Goal: Task Accomplishment & Management: Complete application form

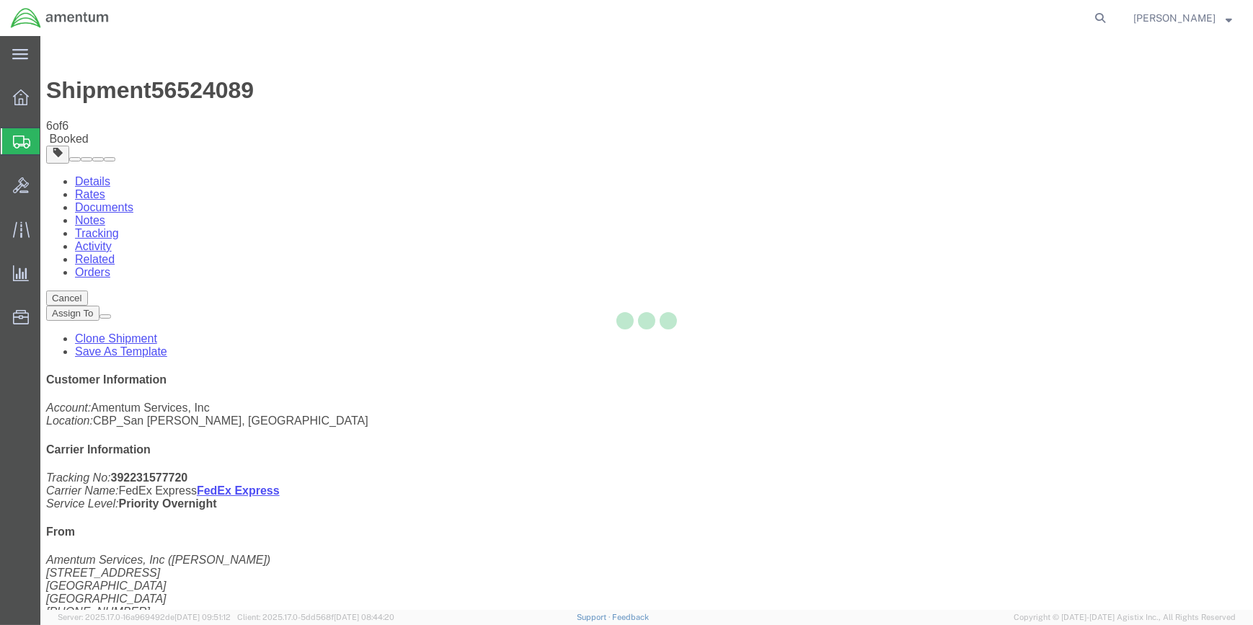
select select "49914"
select select "49916"
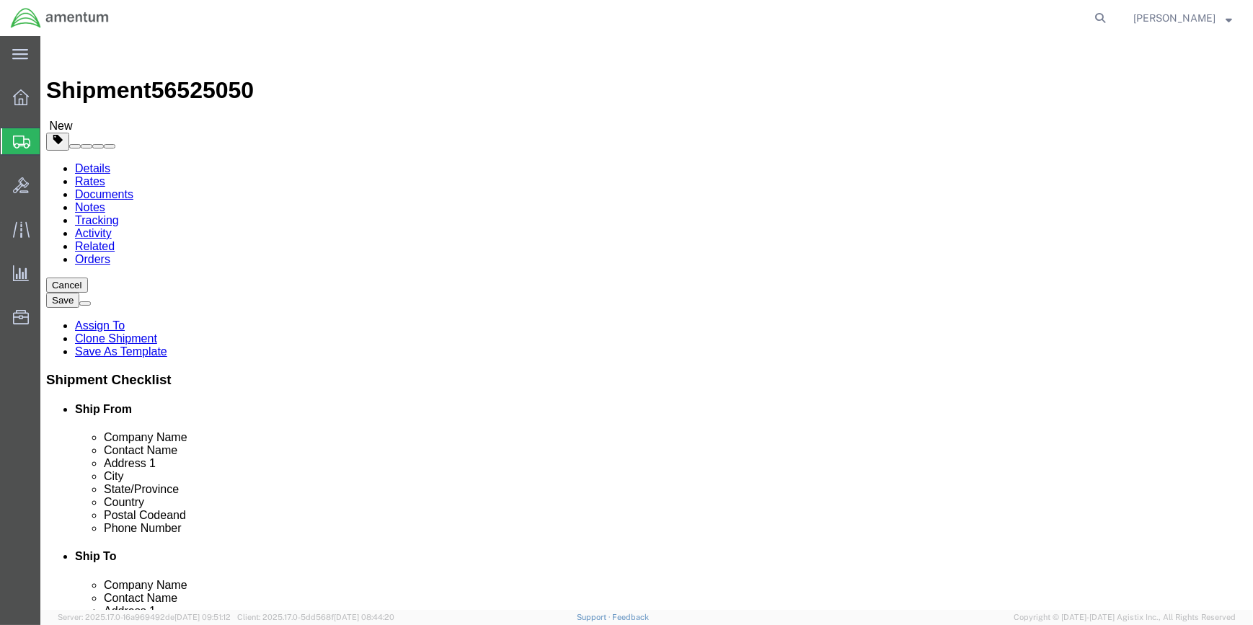
type input "GFN"
drag, startPoint x: 718, startPoint y: 264, endPoint x: 715, endPoint y: 256, distance: 8.4
select select "49926"
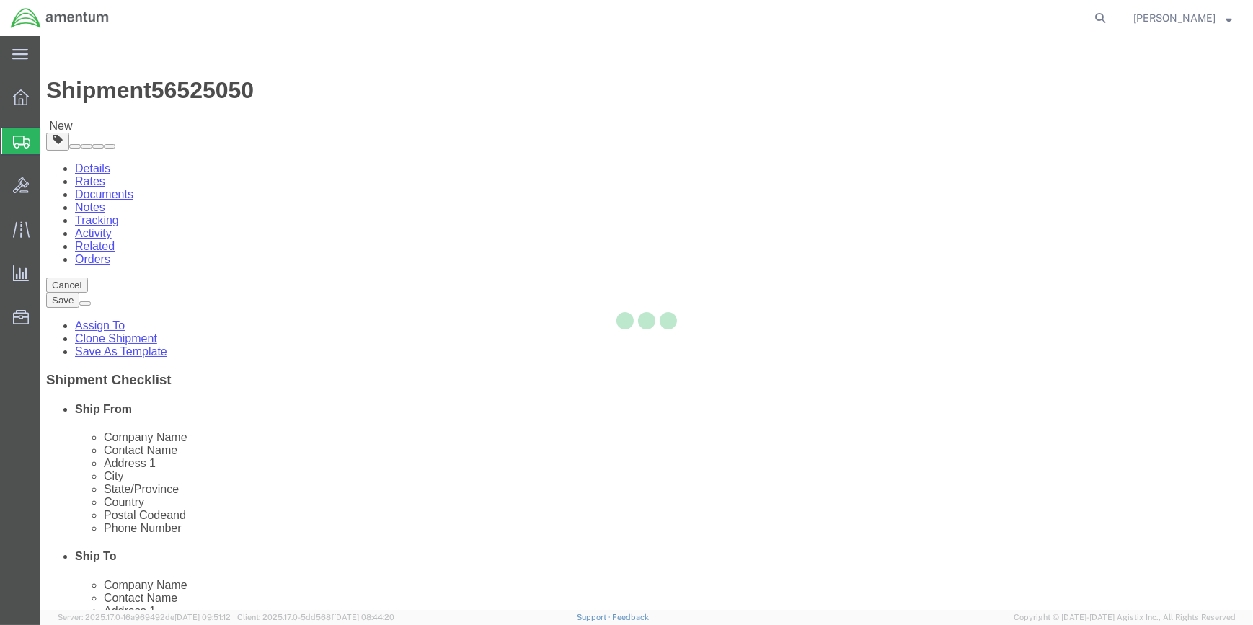
type input "[PERSON_NAME]"
type input "[STREET_ADDRESS]"
type input "bldg. 629, [GEOGRAPHIC_DATA]"
type input "[GEOGRAPHIC_DATA]"
type input "58205"
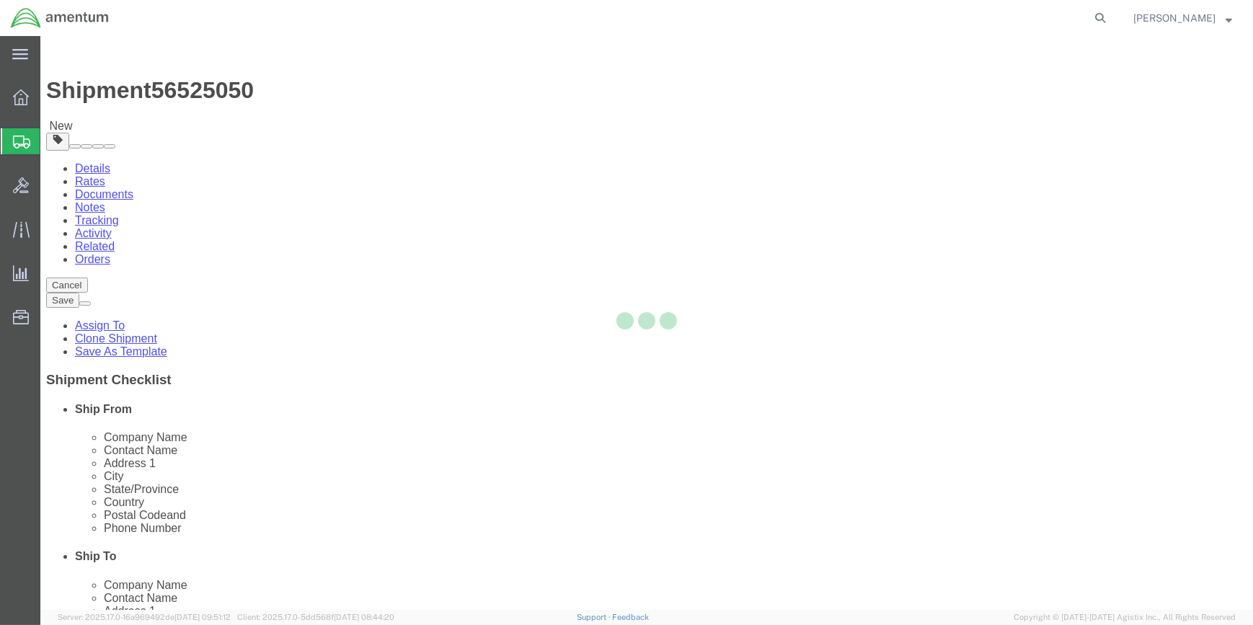
type input "[PHONE_NUMBER]"
type input "[PERSON_NAME][EMAIL_ADDRESS][PERSON_NAME][DOMAIN_NAME]"
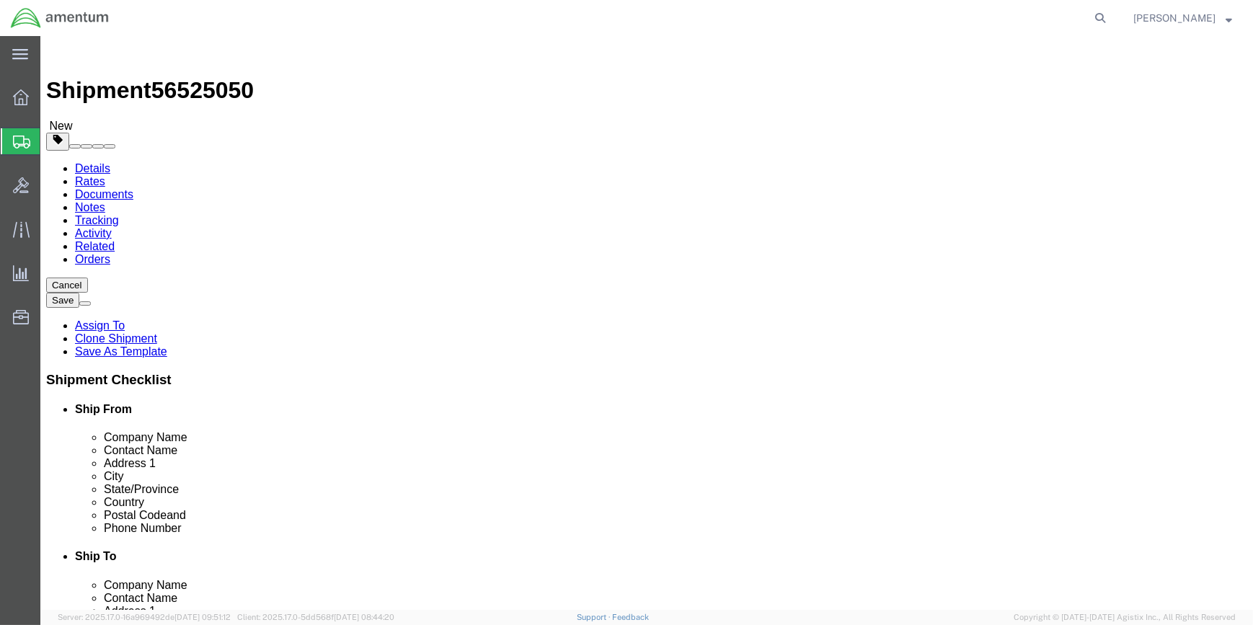
select select "ND"
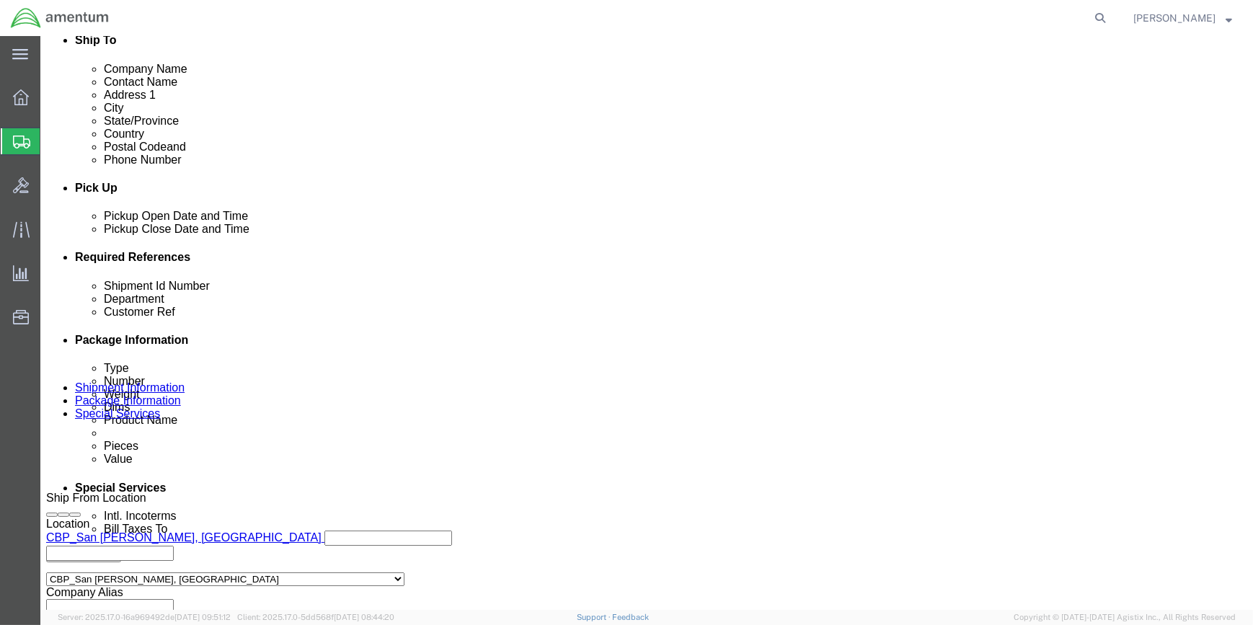
scroll to position [590, 0]
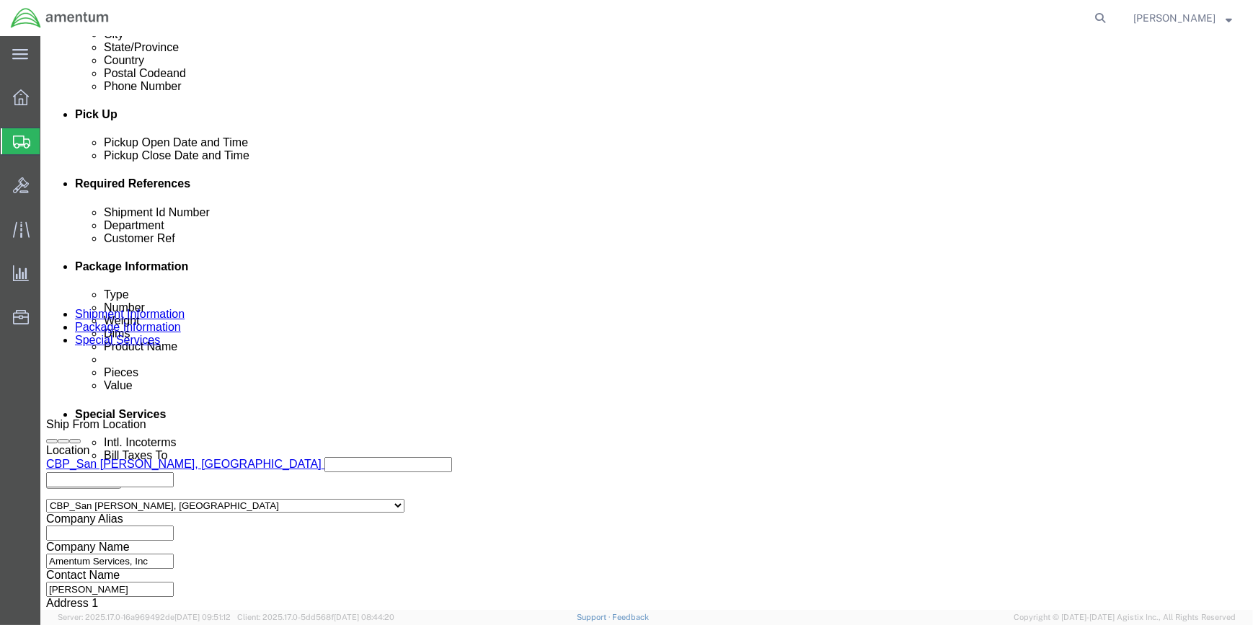
drag, startPoint x: 123, startPoint y: 14, endPoint x: 194, endPoint y: 19, distance: 70.8
click span "56525050"
copy span "56525050"
click input "56524089"
type input "5"
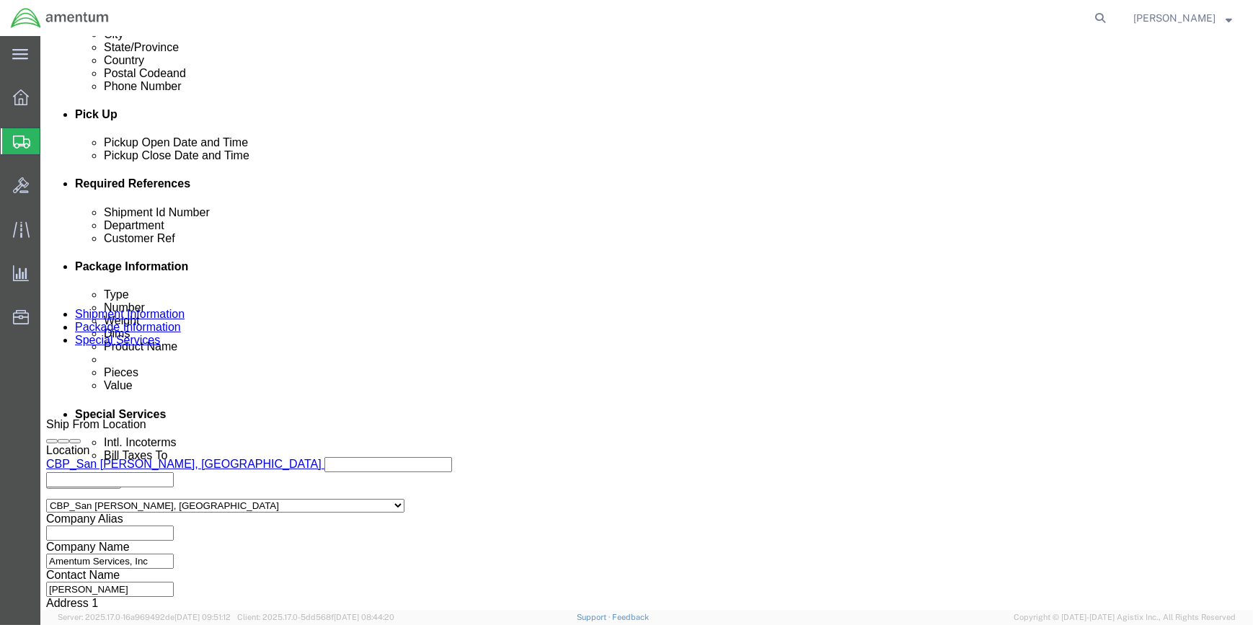
paste input "56525050"
type input "56525050"
click input "323716"
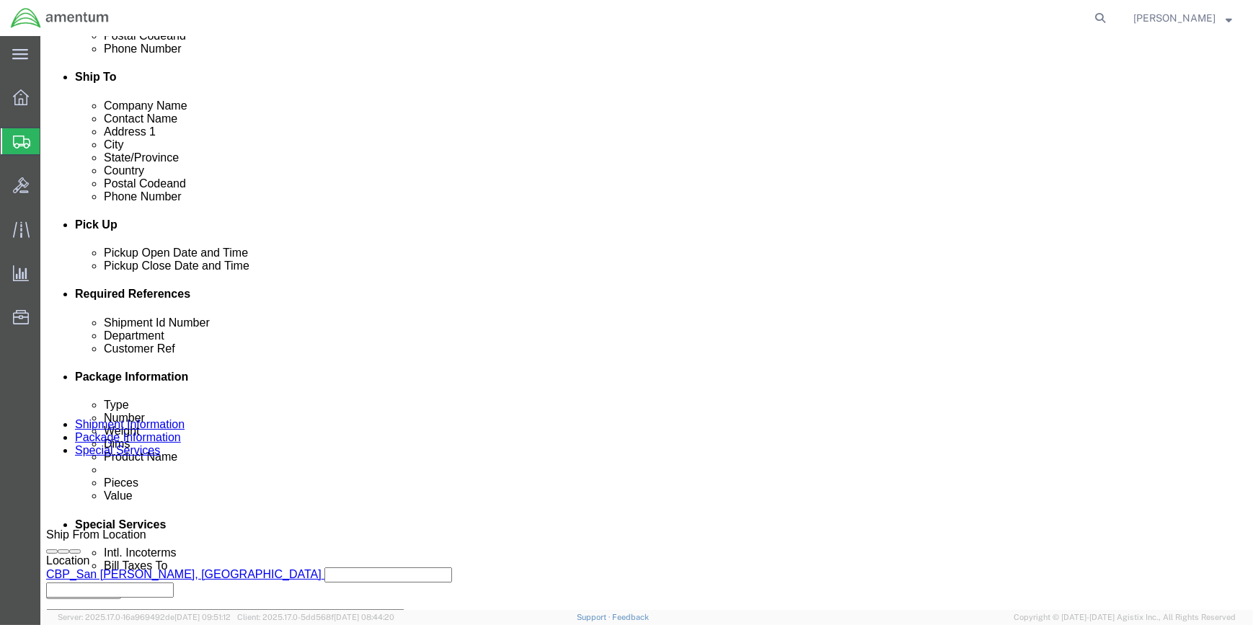
scroll to position [691, 0]
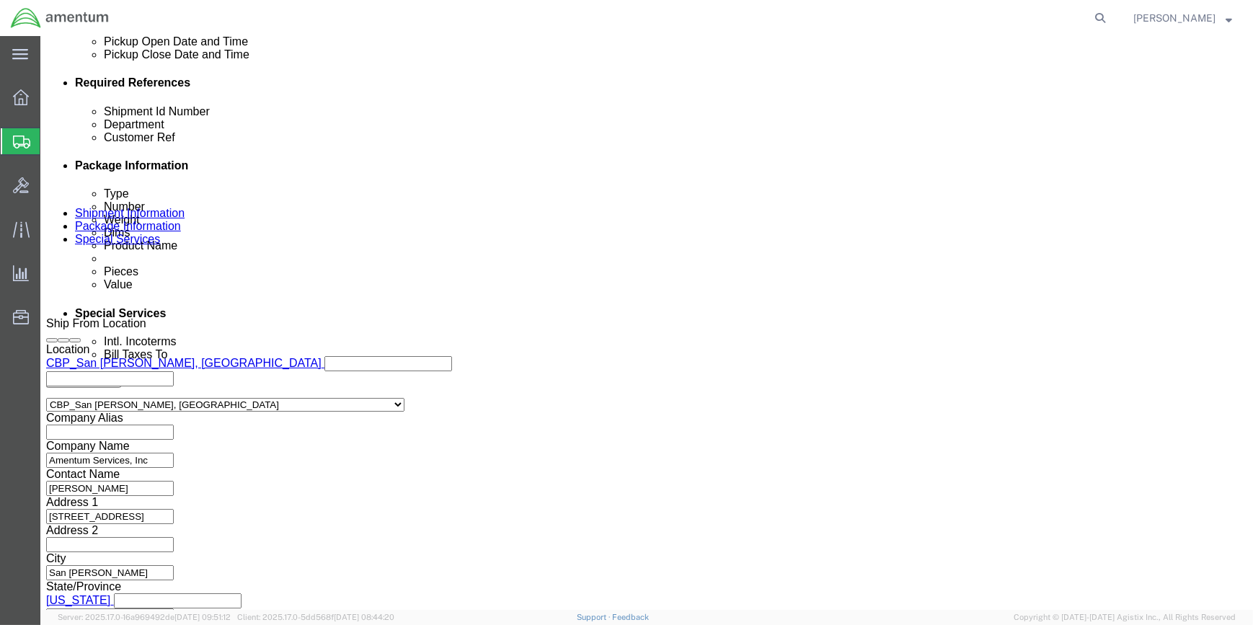
type input "325037"
click button "Continue"
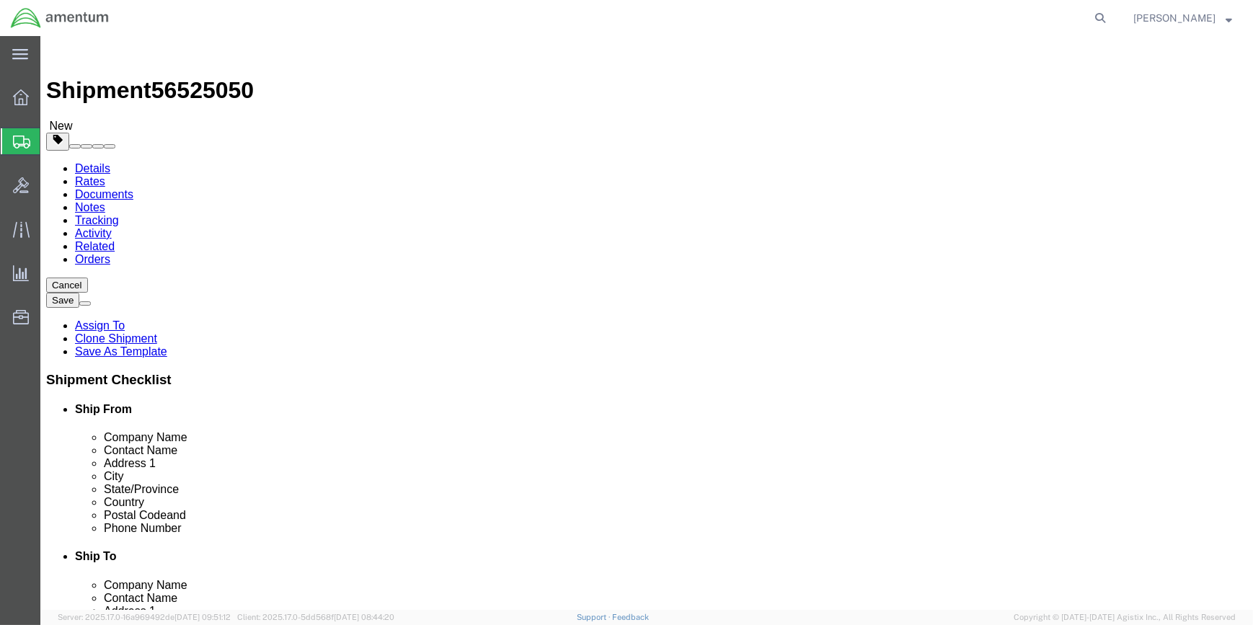
drag, startPoint x: 198, startPoint y: 314, endPoint x: 216, endPoint y: 313, distance: 18.8
click input "9.00"
type input "9"
type input "10"
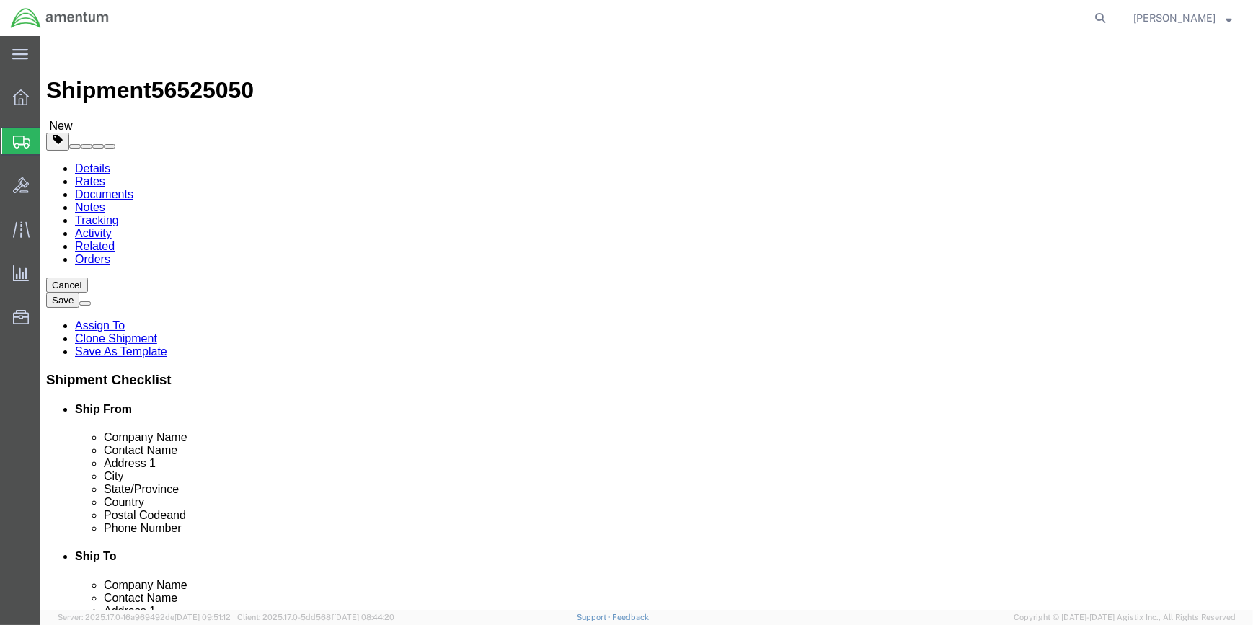
type input "10"
click input "3.50"
type input "3"
type input "4"
click dd "1.00 Each"
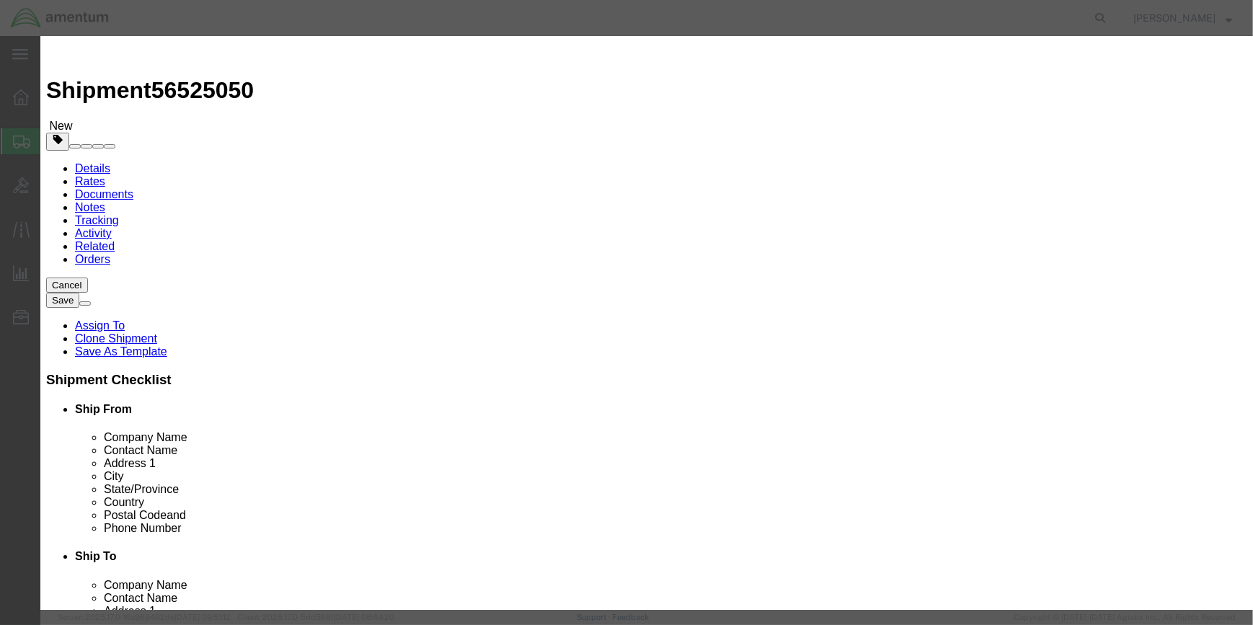
click input "CBP-009"
type input "CBP-039"
click button "Save & Close"
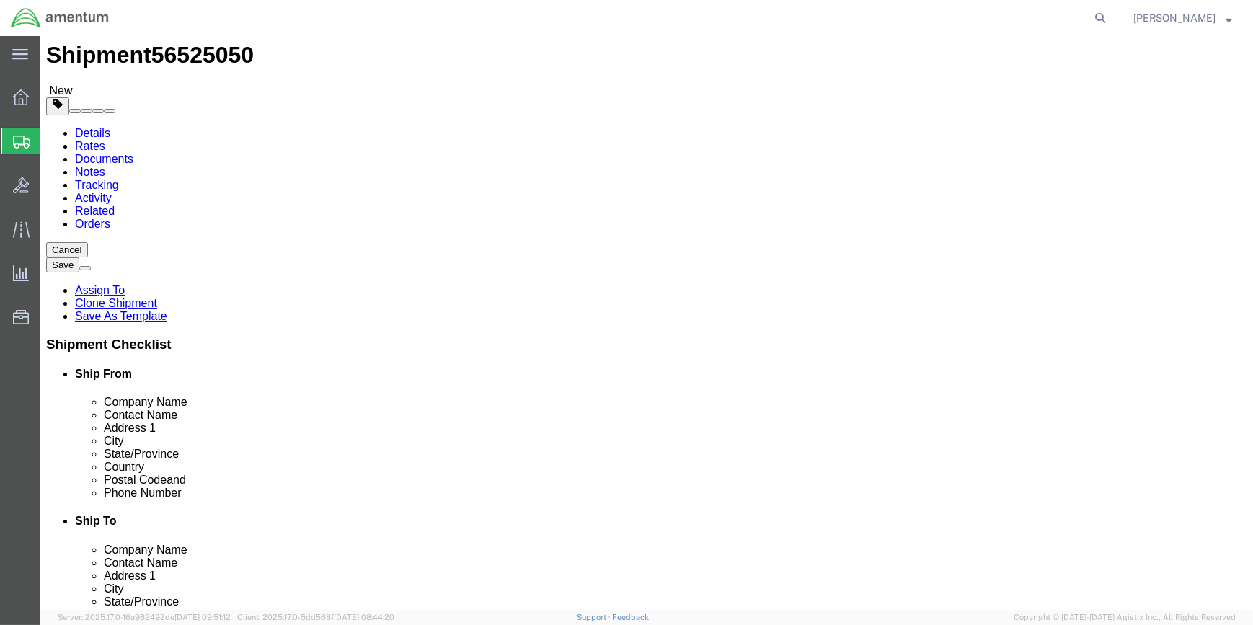
scroll to position [54, 0]
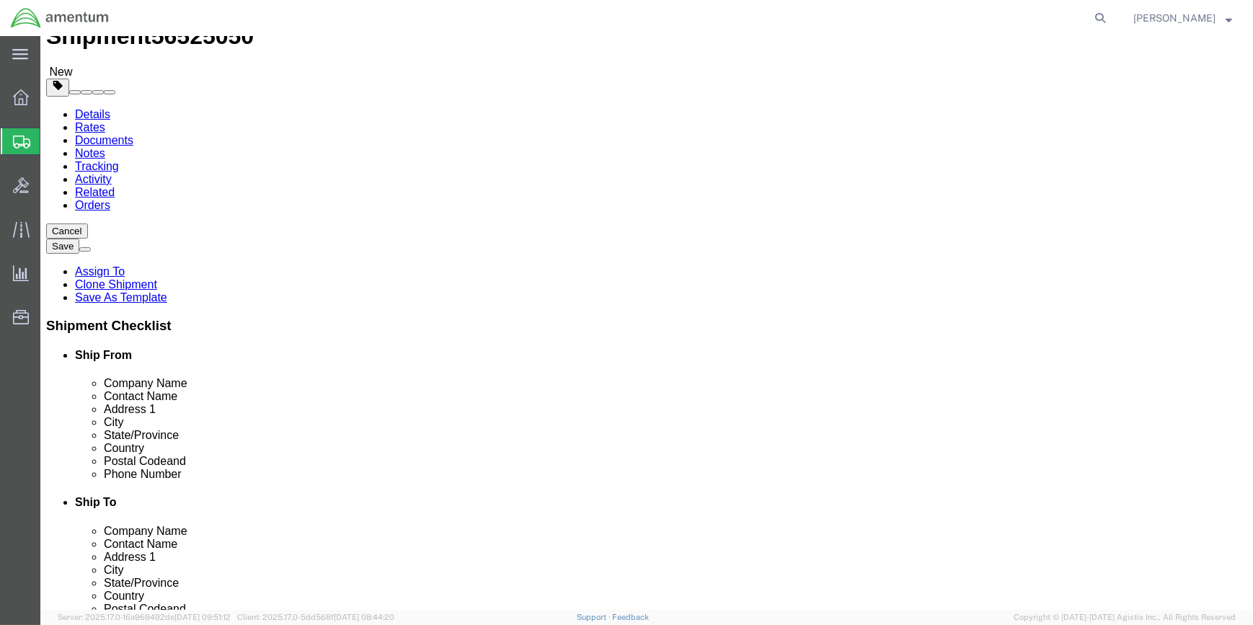
click button "Rate Shipment"
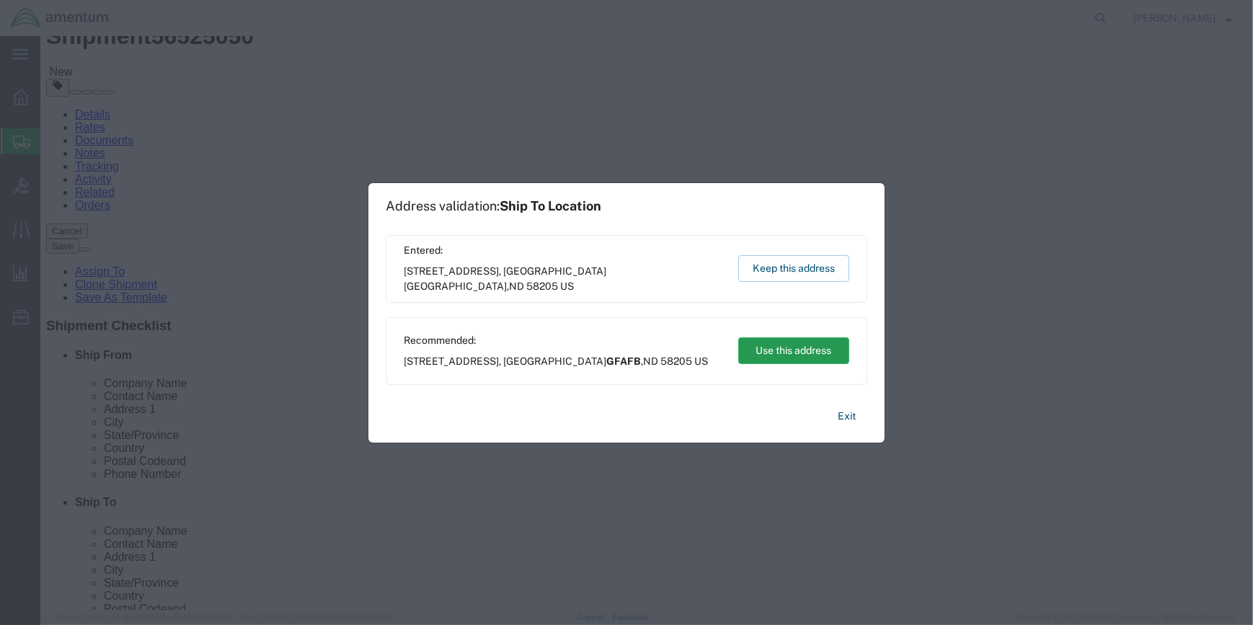
click at [781, 345] on button "Use this address" at bounding box center [793, 350] width 111 height 27
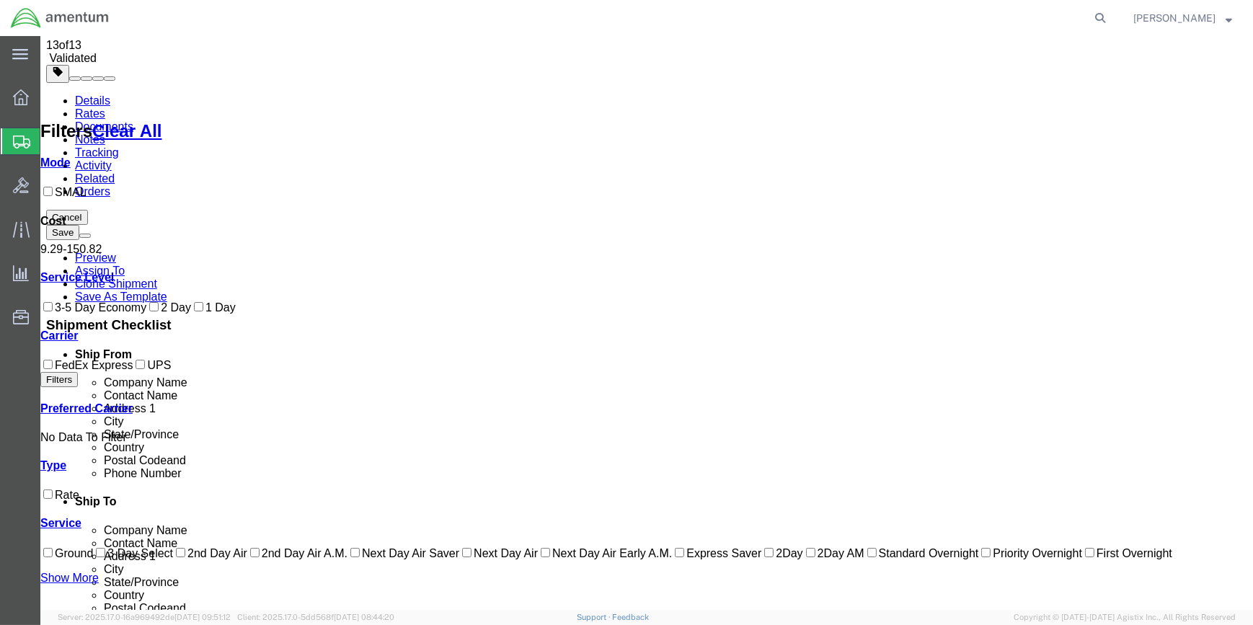
scroll to position [92, 0]
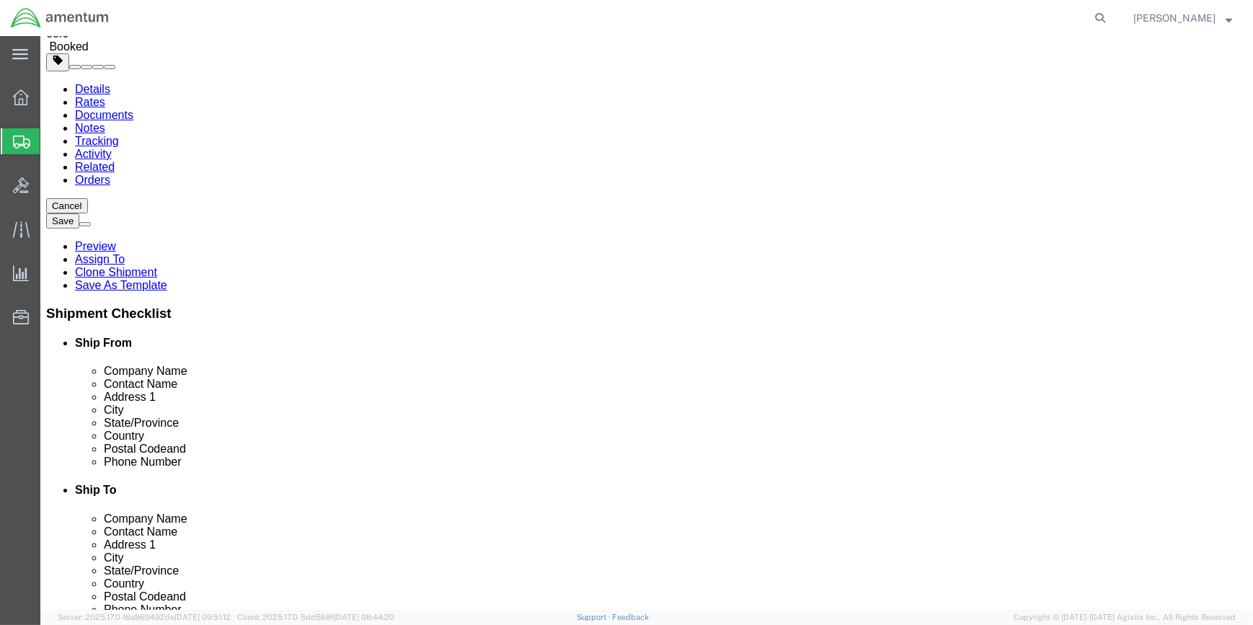
scroll to position [0, 0]
